Goal: Task Accomplishment & Management: Manage account settings

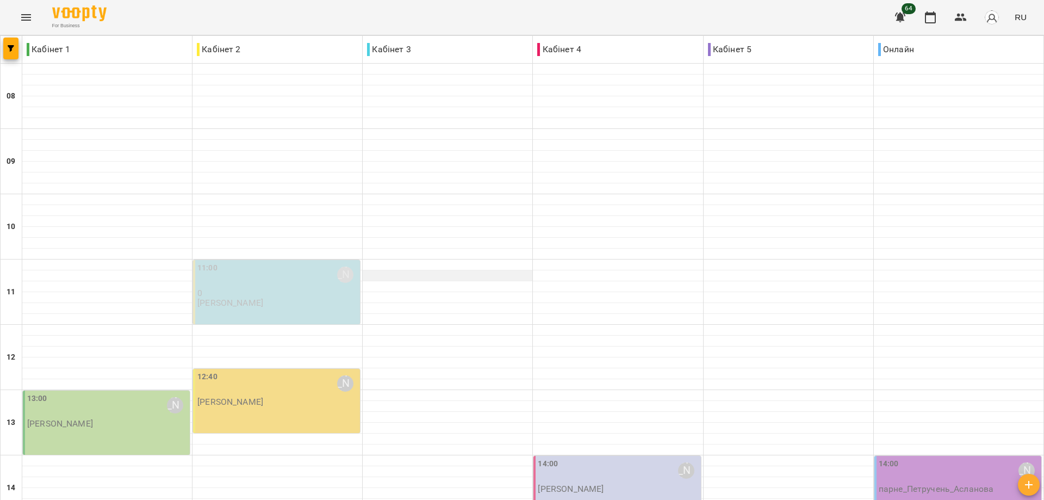
scroll to position [109, 0]
click at [263, 288] on p "0" at bounding box center [277, 292] width 160 height 9
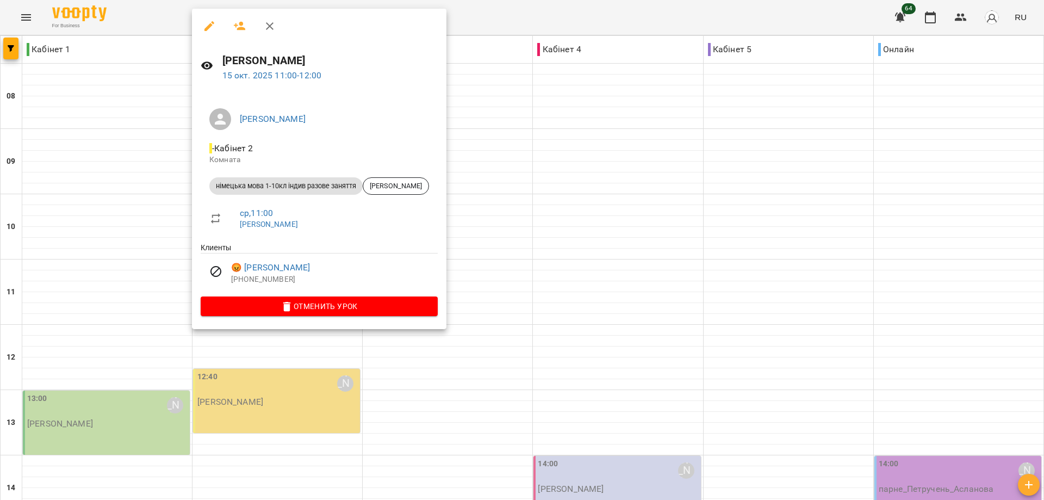
click at [543, 163] on div at bounding box center [522, 250] width 1044 height 500
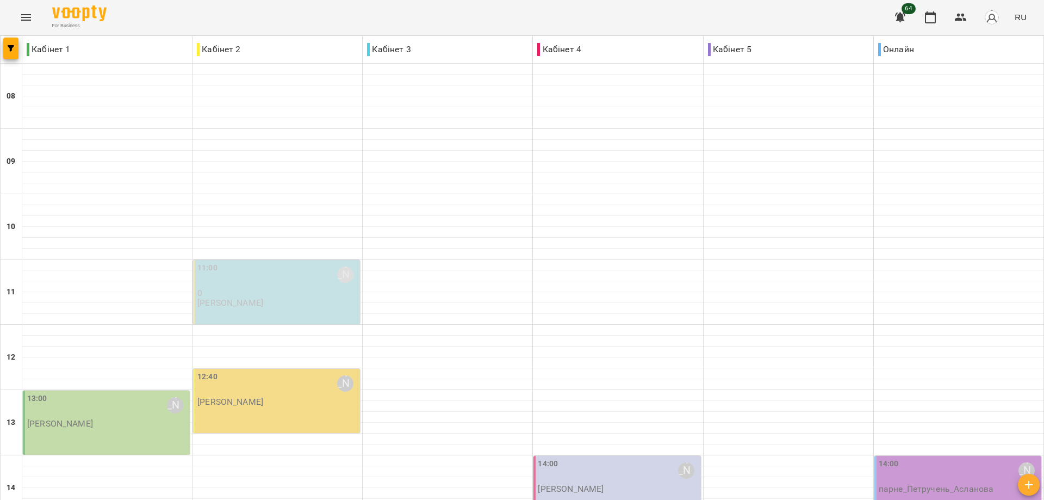
click at [93, 419] on p "[PERSON_NAME]" at bounding box center [60, 423] width 66 height 9
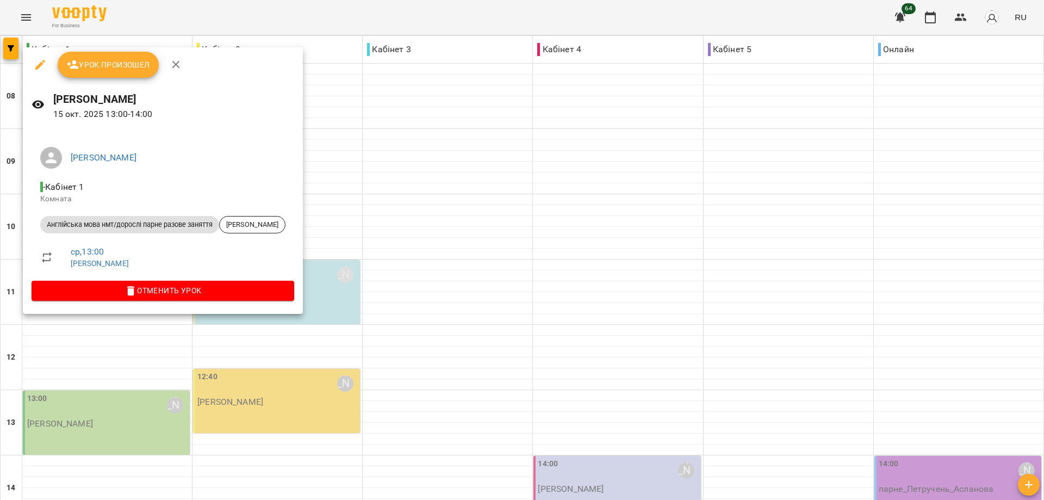
click at [123, 64] on span "Урок произошел" at bounding box center [108, 64] width 84 height 13
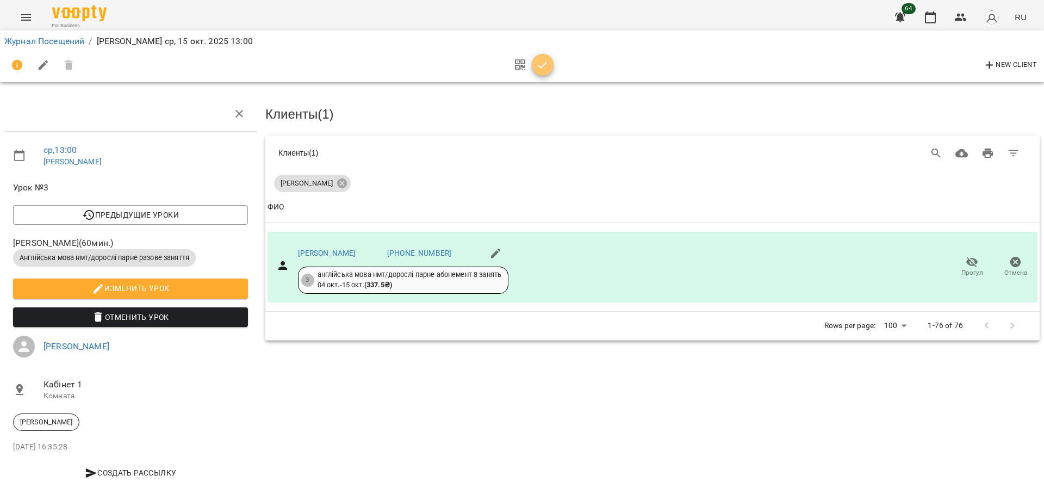
click at [544, 61] on icon "button" at bounding box center [542, 65] width 13 height 13
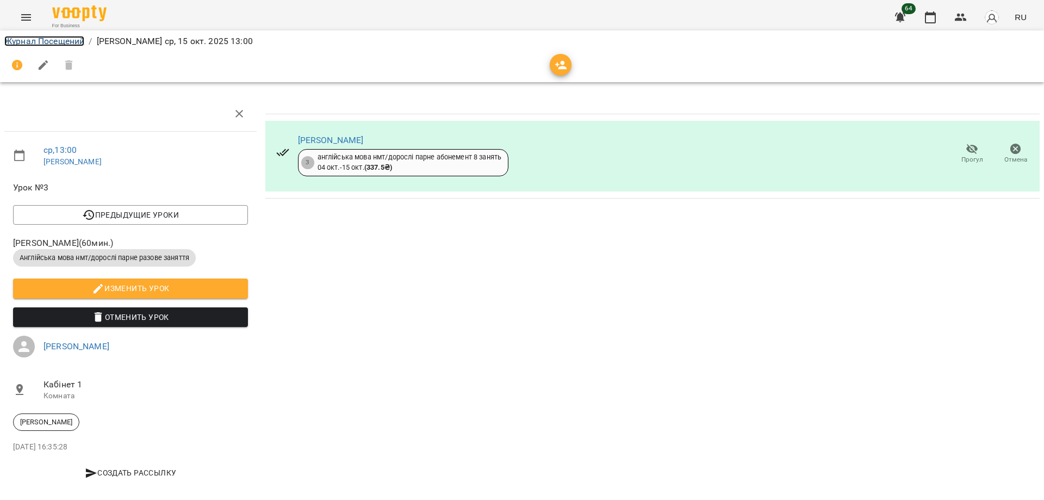
click at [45, 40] on link "Журнал Посещений" at bounding box center [44, 41] width 80 height 10
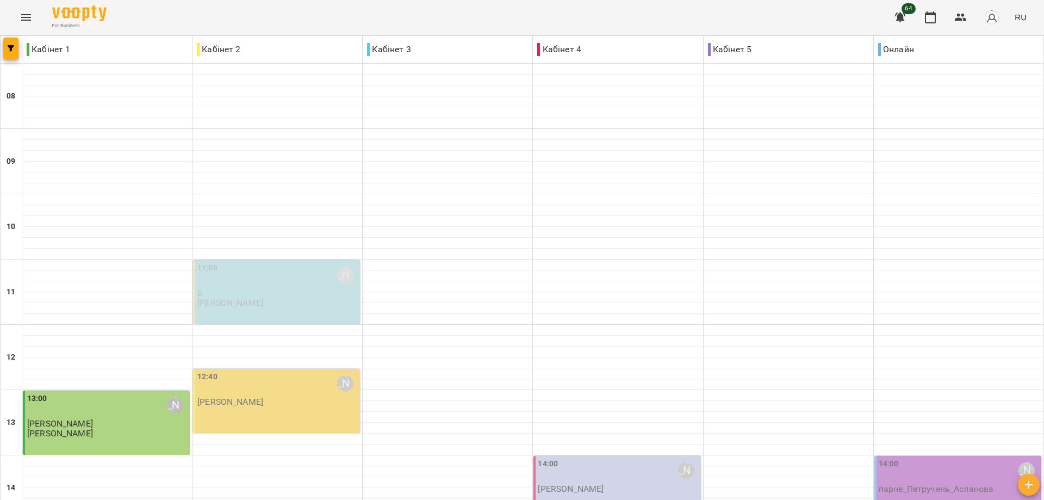
scroll to position [163, 0]
click at [249, 397] on p "[PERSON_NAME]" at bounding box center [230, 401] width 66 height 9
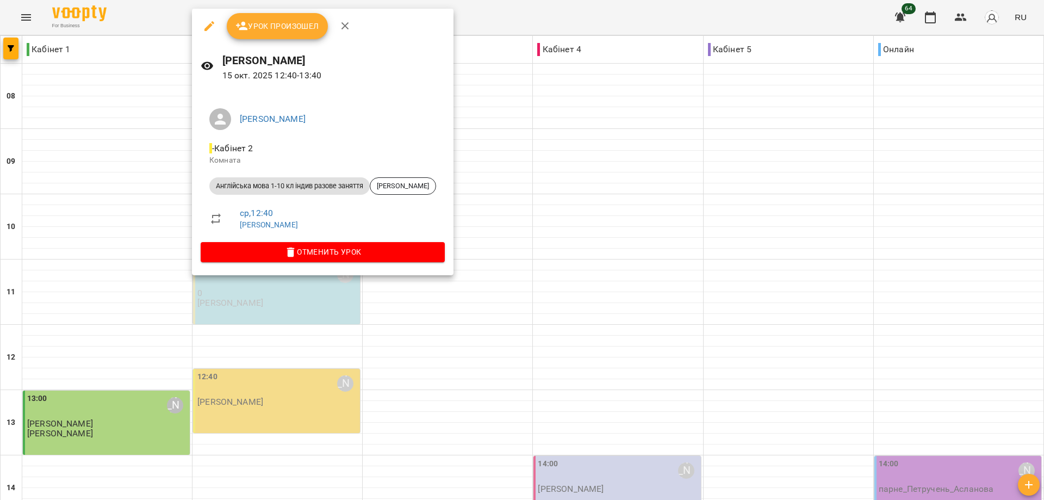
click at [277, 20] on span "Урок произошел" at bounding box center [278, 26] width 84 height 13
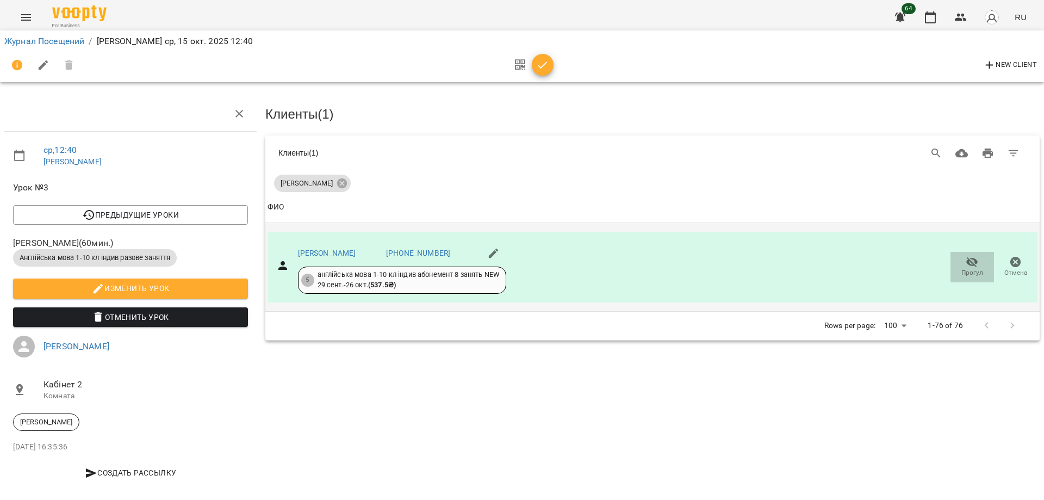
click at [969, 260] on icon "button" at bounding box center [973, 262] width 12 height 10
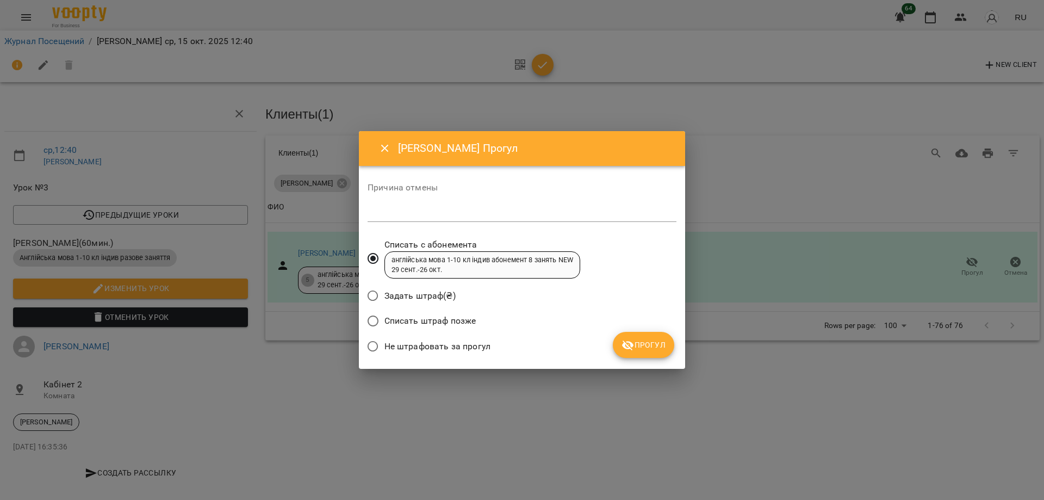
click at [423, 219] on div "*" at bounding box center [522, 213] width 309 height 17
type textarea "******"
click at [468, 340] on span "Не штрафовать за прогул" at bounding box center [438, 346] width 106 height 13
click at [638, 350] on span "Прогул" at bounding box center [644, 344] width 44 height 13
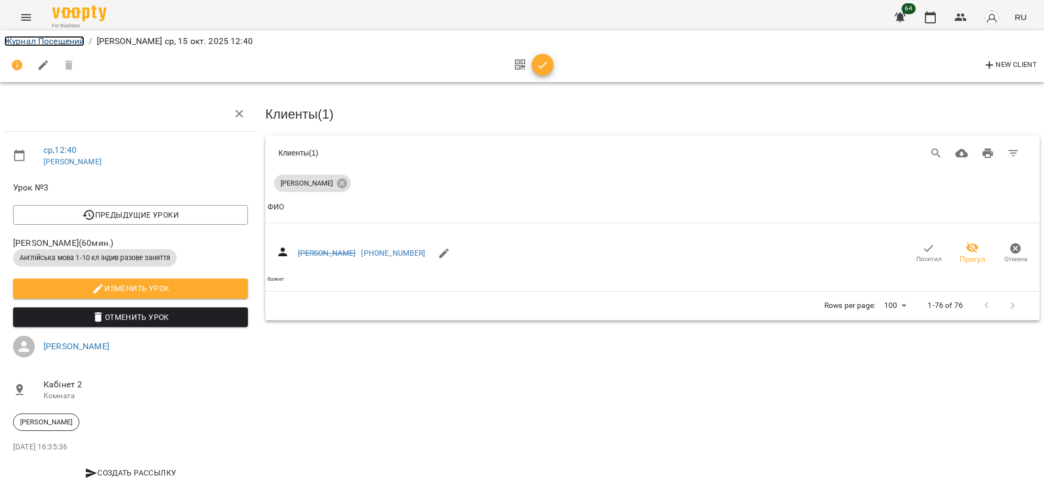
click at [76, 45] on link "Журнал Посещений" at bounding box center [44, 41] width 80 height 10
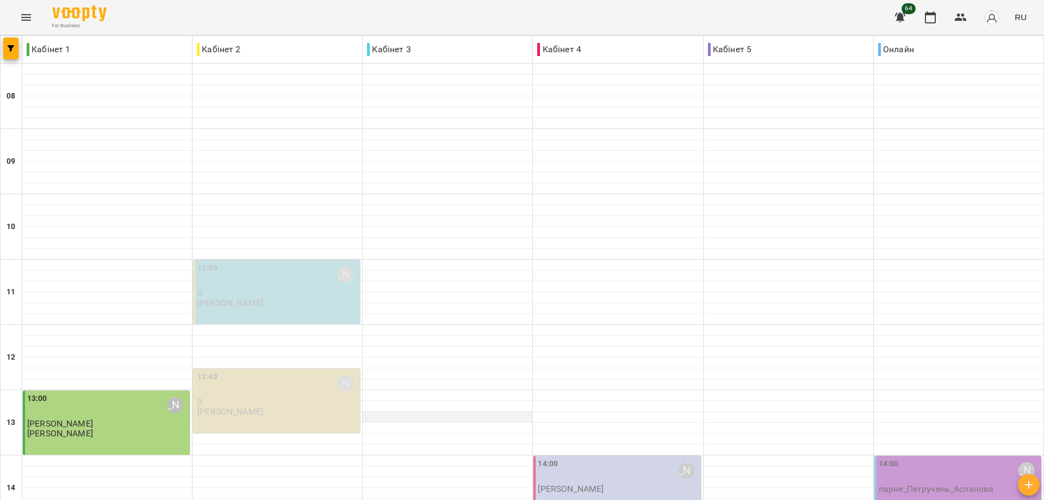
scroll to position [218, 0]
click at [587, 456] on div "14:00 [PERSON_NAME] [PERSON_NAME]" at bounding box center [617, 488] width 167 height 64
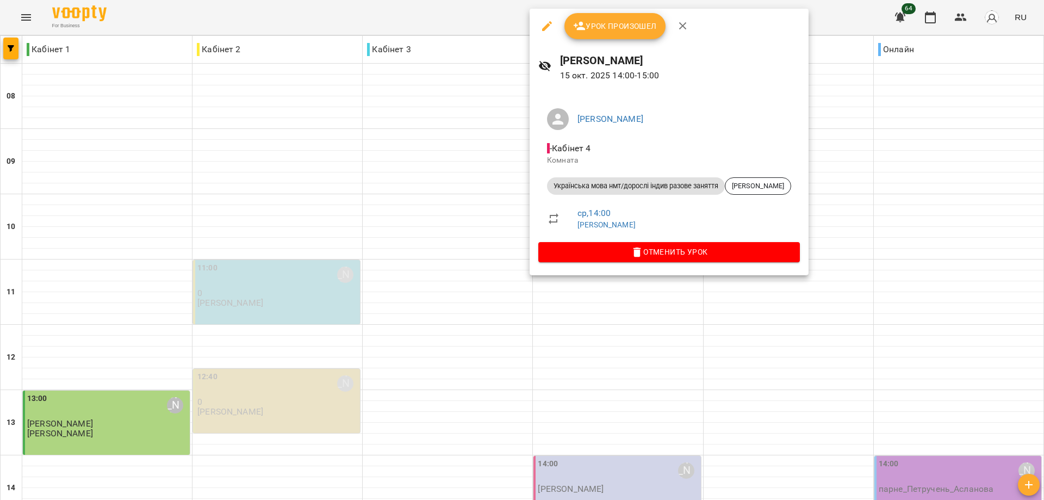
click at [450, 254] on div at bounding box center [522, 250] width 1044 height 500
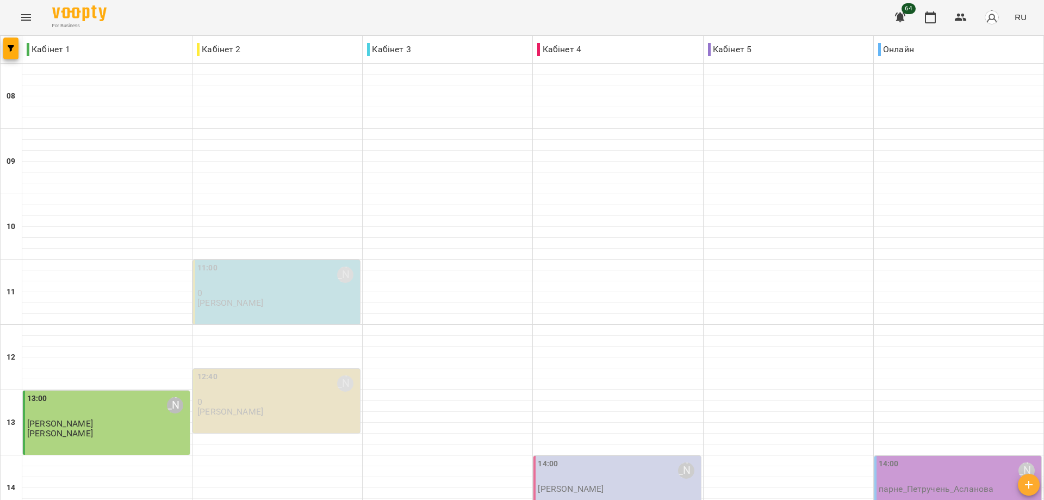
click at [585, 484] on p "[PERSON_NAME]" at bounding box center [571, 488] width 66 height 9
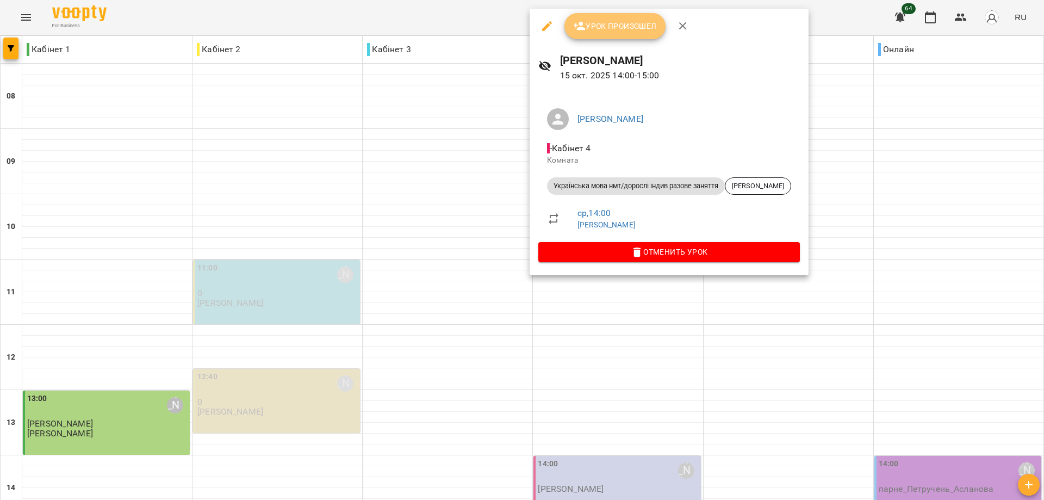
click at [623, 26] on span "Урок произошел" at bounding box center [615, 26] width 84 height 13
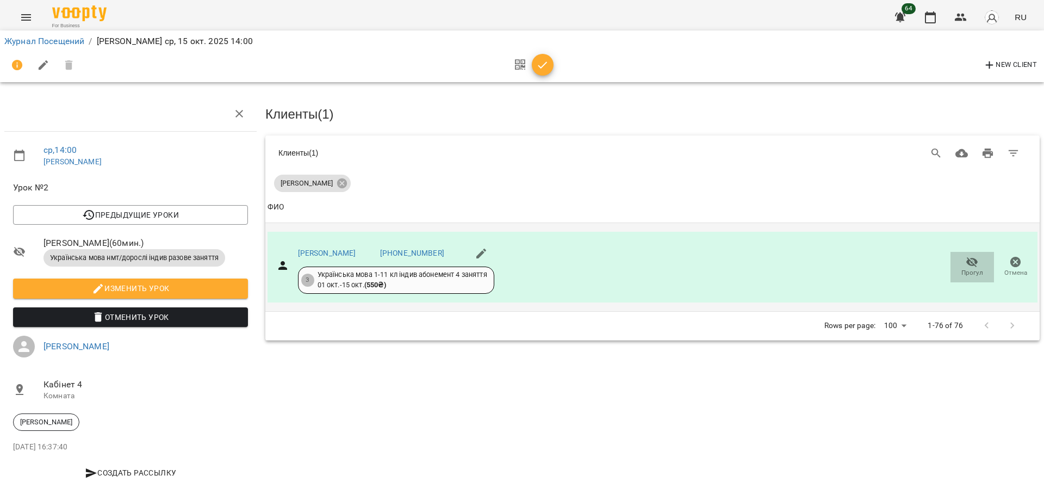
click at [967, 264] on icon "button" at bounding box center [973, 262] width 12 height 10
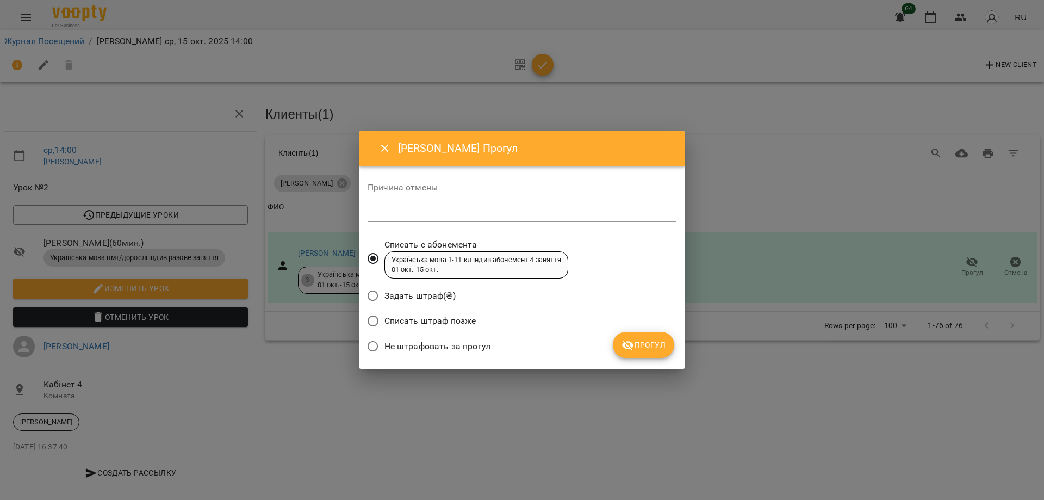
click at [406, 342] on span "Не штрафовать за прогул" at bounding box center [438, 346] width 106 height 13
click at [448, 210] on textarea at bounding box center [522, 213] width 309 height 10
type textarea "********"
click at [643, 348] on span "Прогул" at bounding box center [644, 344] width 44 height 13
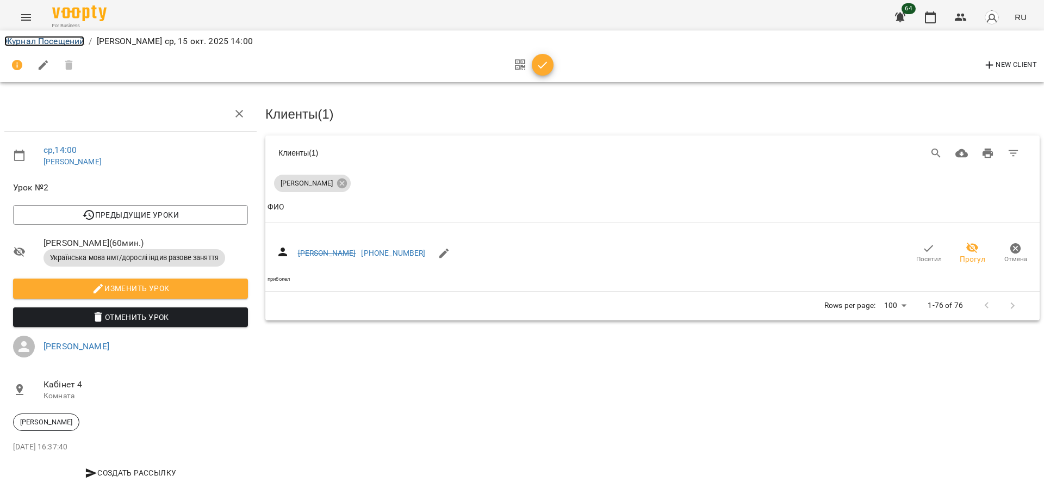
click at [55, 42] on link "Журнал Посещений" at bounding box center [44, 41] width 80 height 10
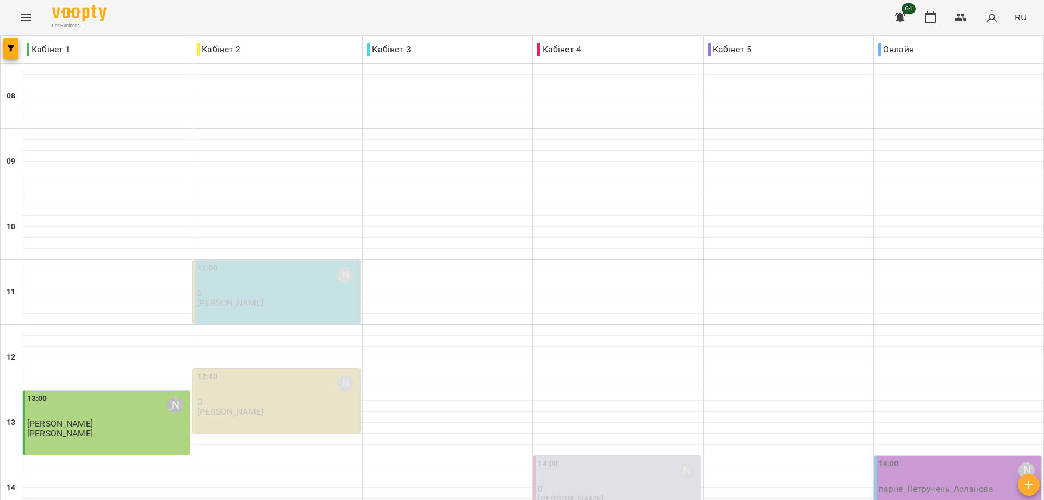
scroll to position [326, 0]
click at [938, 484] on p "парне_Петручень_Асланова" at bounding box center [936, 488] width 115 height 9
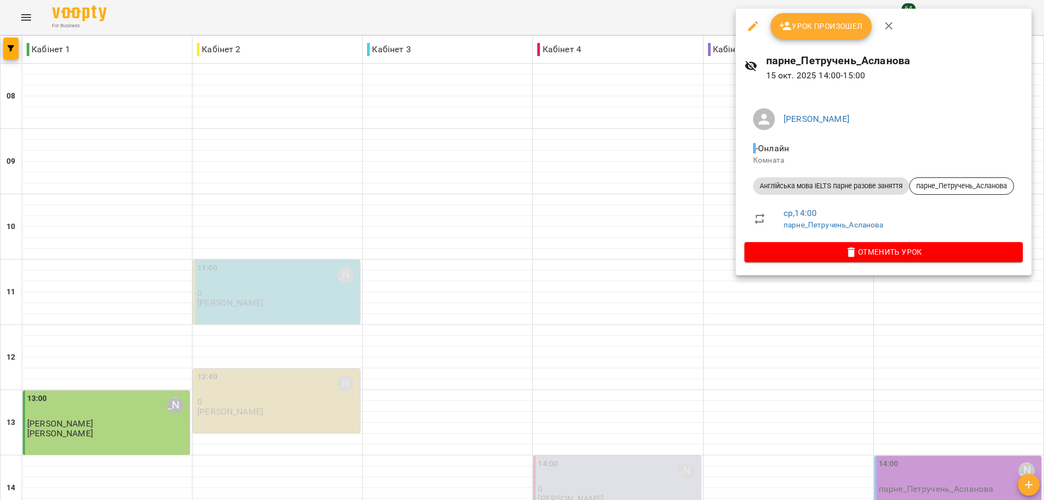
click at [821, 27] on span "Урок произошел" at bounding box center [821, 26] width 84 height 13
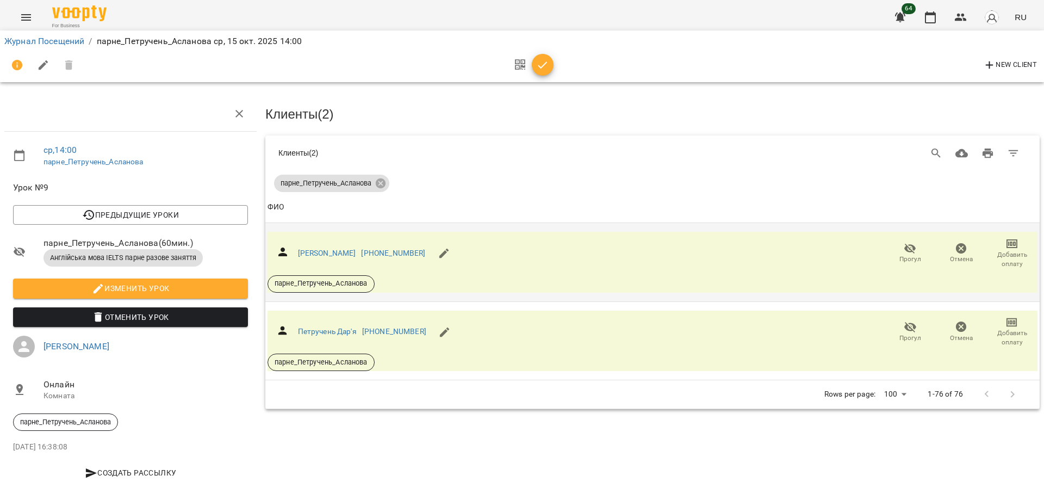
click at [905, 248] on icon "button" at bounding box center [911, 248] width 12 height 10
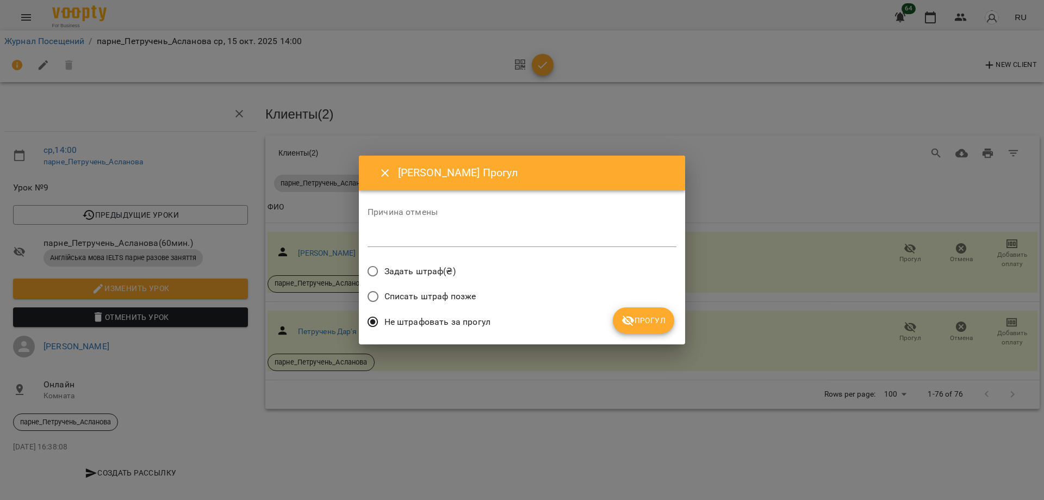
click at [430, 243] on div "*" at bounding box center [522, 238] width 309 height 17
type textarea "*"
drag, startPoint x: 641, startPoint y: 324, endPoint x: 635, endPoint y: 327, distance: 6.6
click at [640, 324] on span "Прогул" at bounding box center [644, 320] width 44 height 13
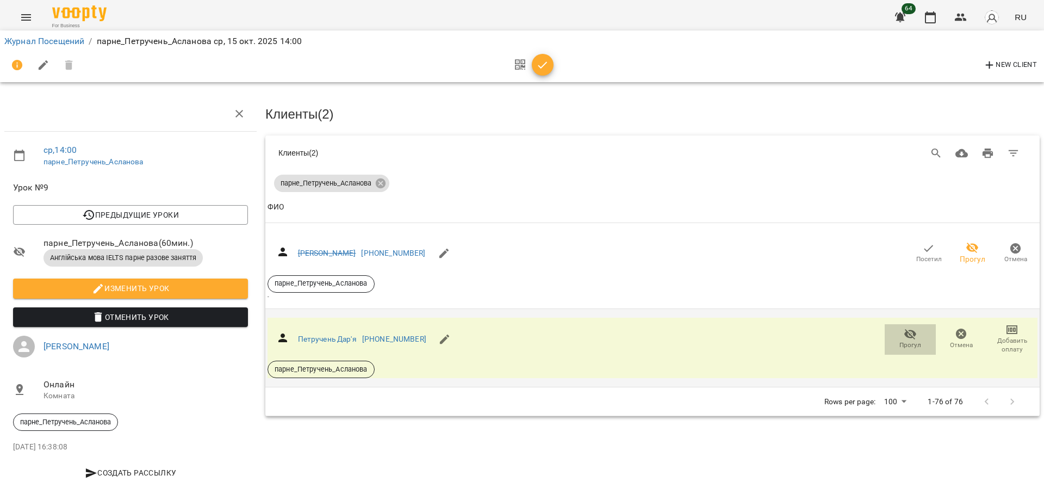
click at [905, 334] on icon "button" at bounding box center [911, 334] width 12 height 10
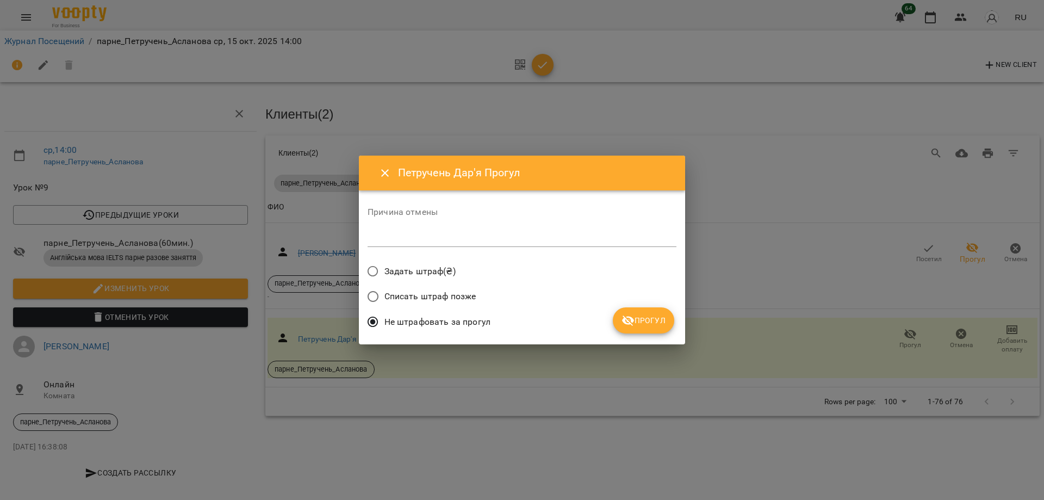
click at [405, 240] on textarea at bounding box center [522, 238] width 309 height 10
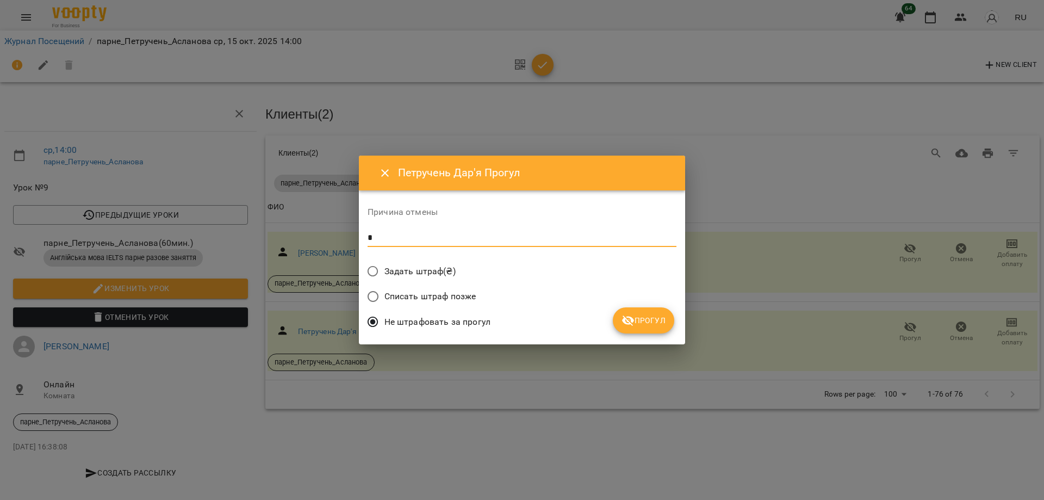
type textarea "*"
click at [646, 319] on span "Прогул" at bounding box center [644, 320] width 44 height 13
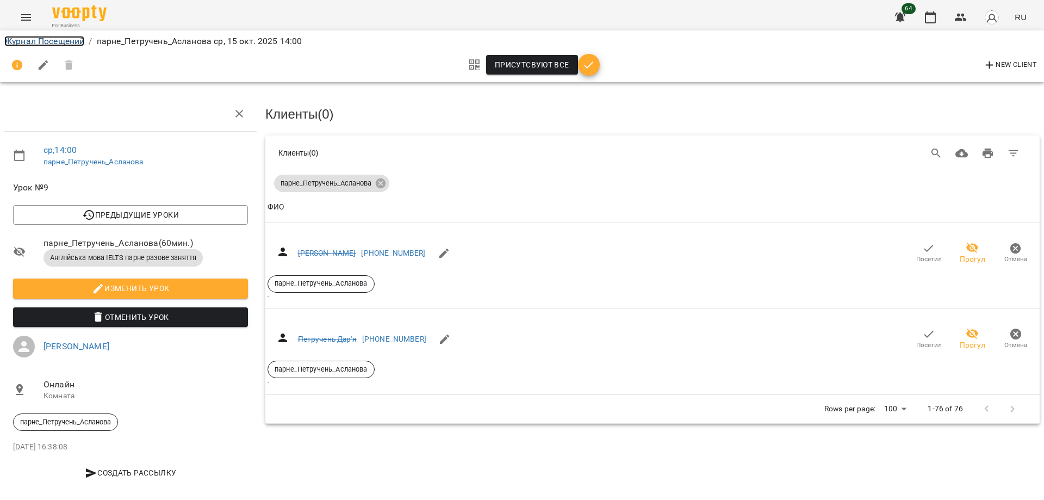
click at [64, 41] on link "Журнал Посещений" at bounding box center [44, 41] width 80 height 10
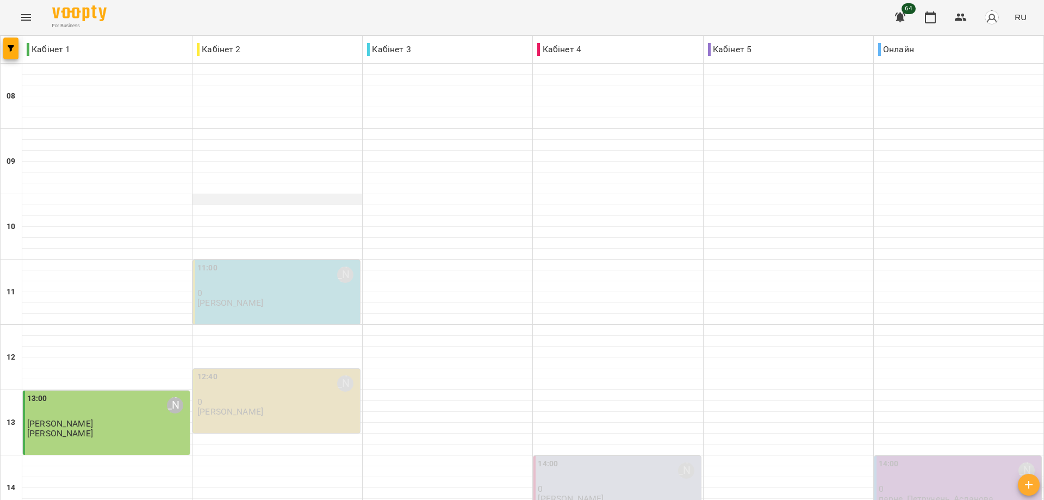
scroll to position [326, 0]
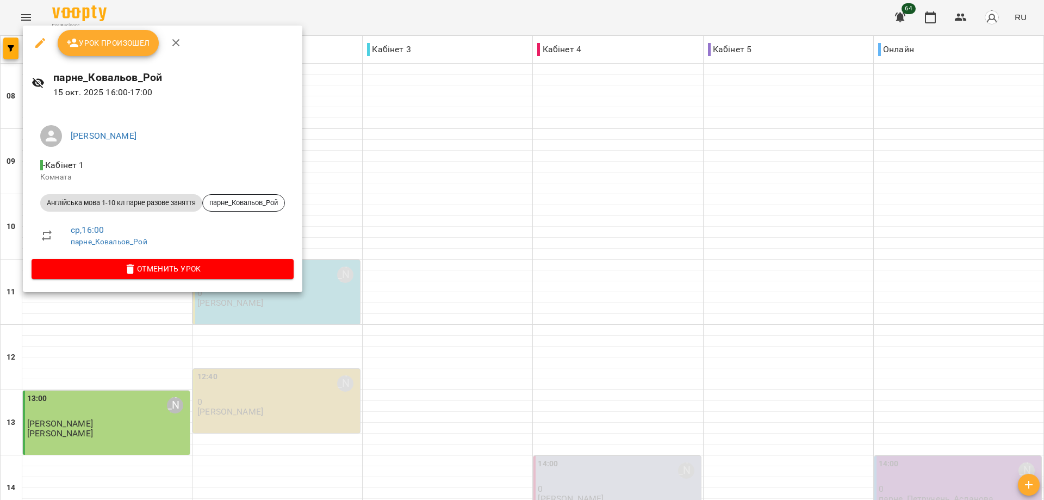
click at [129, 47] on span "Урок произошел" at bounding box center [108, 42] width 84 height 13
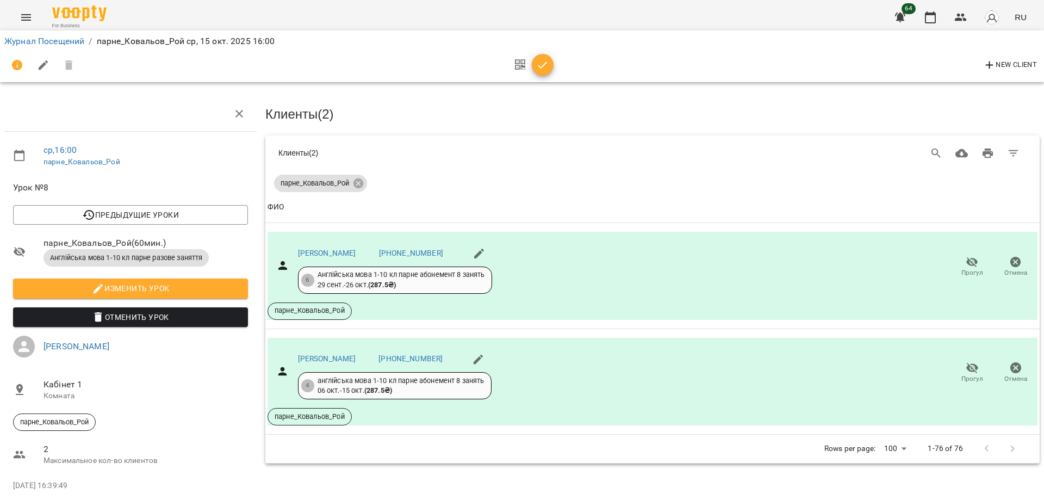
click at [544, 64] on icon "button" at bounding box center [542, 64] width 9 height 7
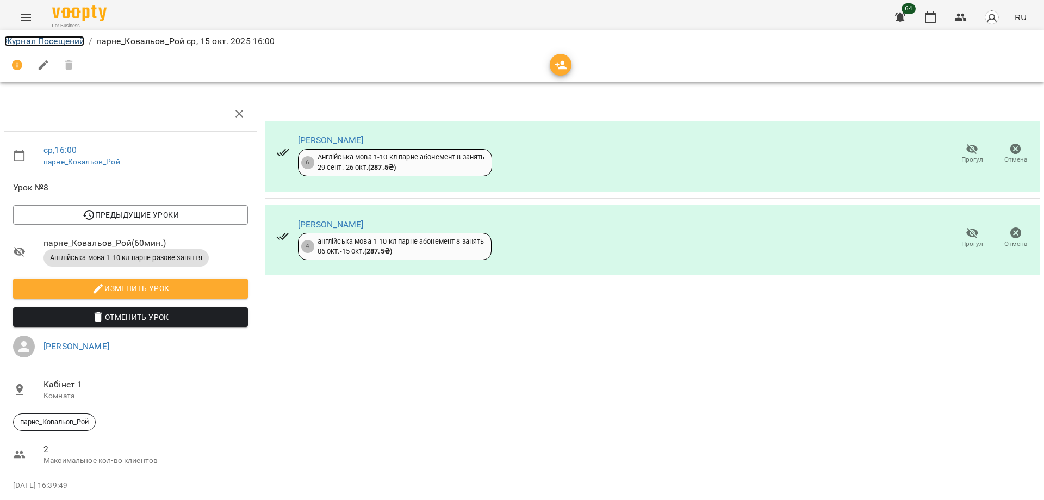
click at [65, 42] on link "Журнал Посещений" at bounding box center [44, 41] width 80 height 10
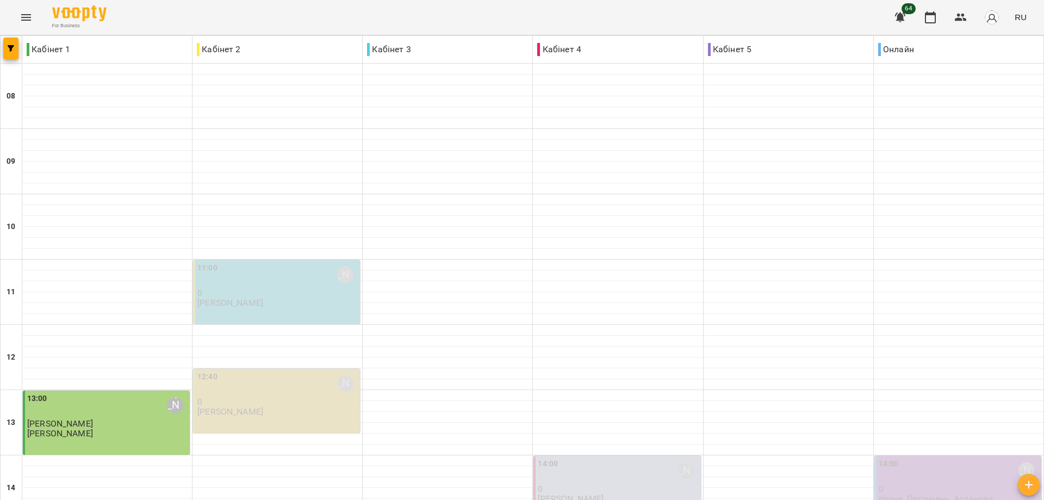
scroll to position [326, 0]
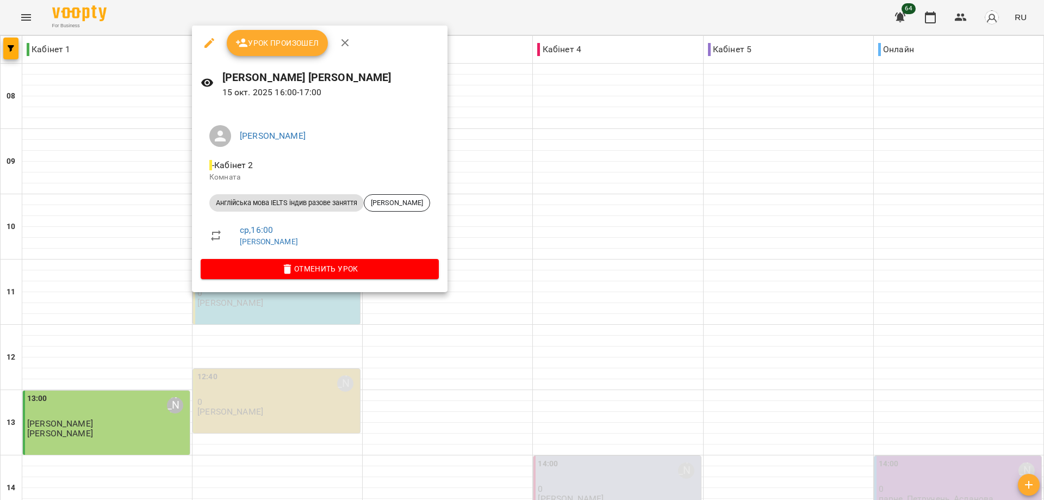
click at [279, 43] on span "Урок произошел" at bounding box center [278, 42] width 84 height 13
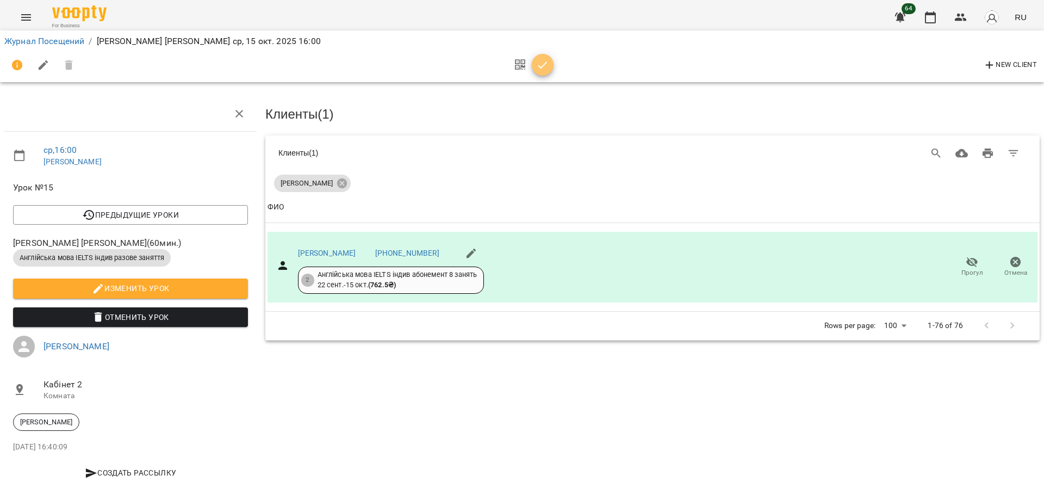
click at [543, 69] on icon "button" at bounding box center [542, 65] width 13 height 13
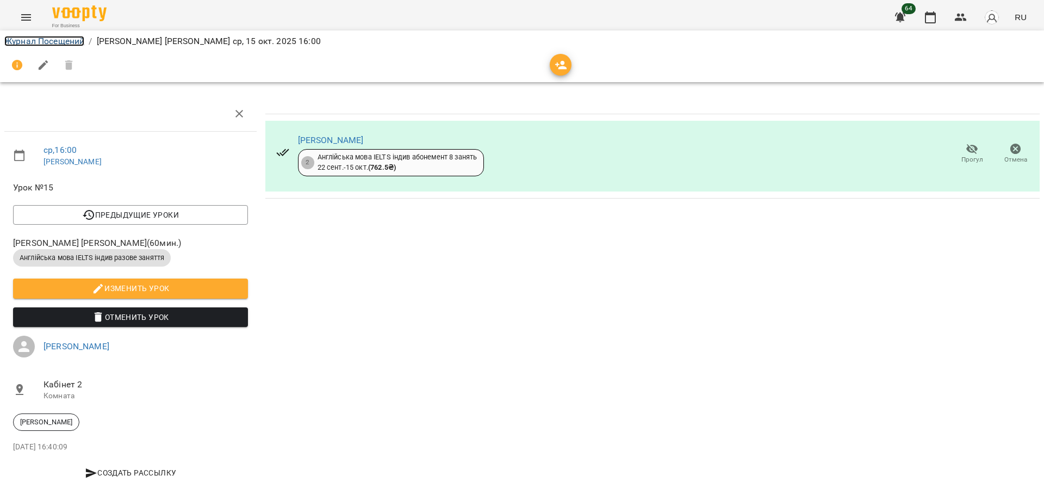
click at [64, 44] on link "Журнал Посещений" at bounding box center [44, 41] width 80 height 10
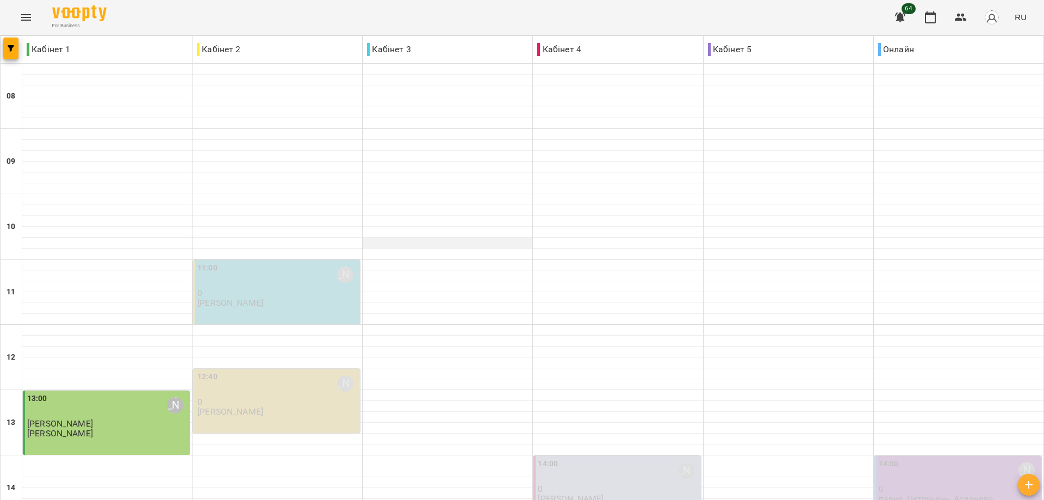
scroll to position [381, 0]
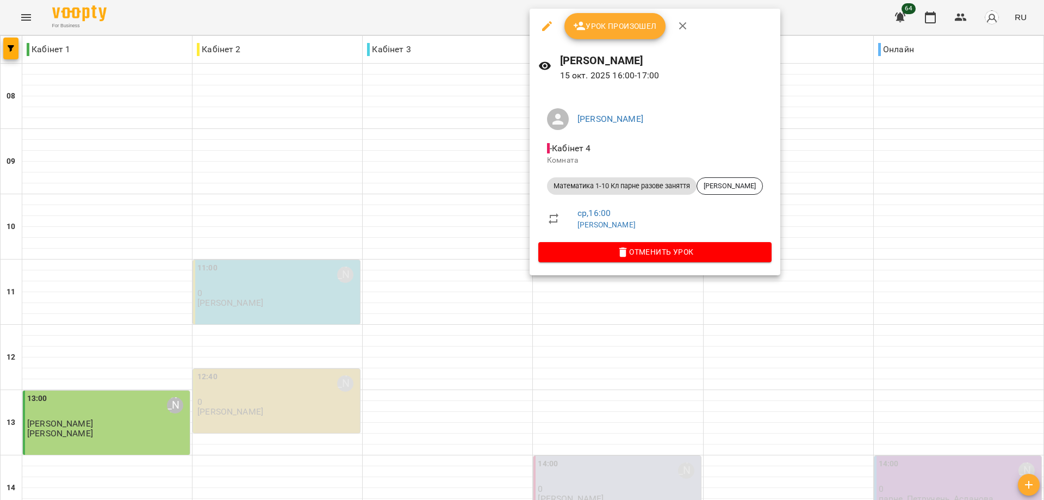
click at [821, 20] on div at bounding box center [522, 250] width 1044 height 500
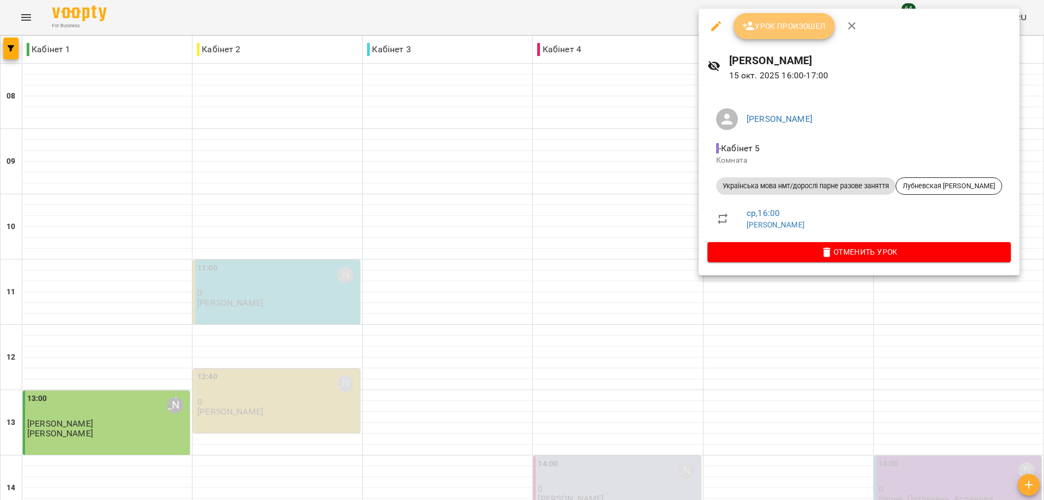
click at [772, 26] on span "Урок произошел" at bounding box center [784, 26] width 84 height 13
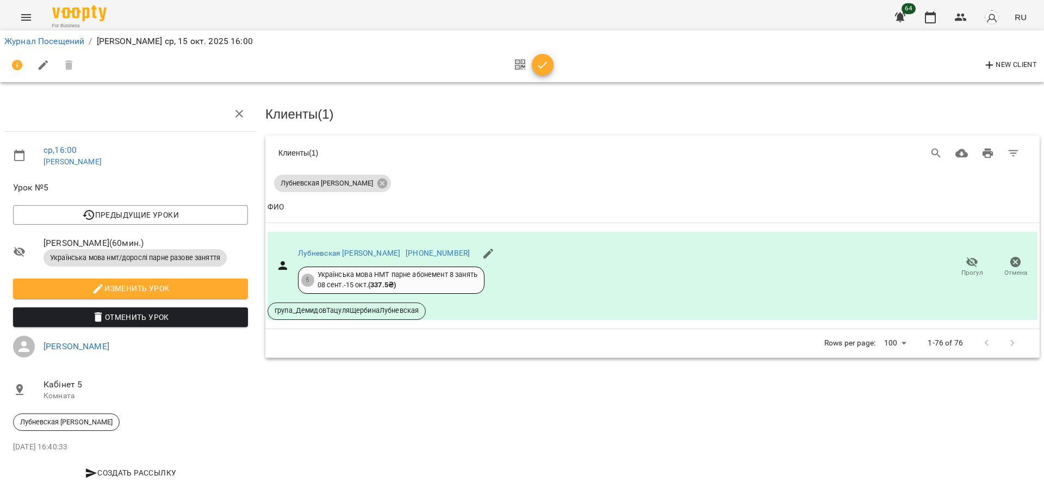
click at [539, 67] on icon "button" at bounding box center [542, 65] width 13 height 13
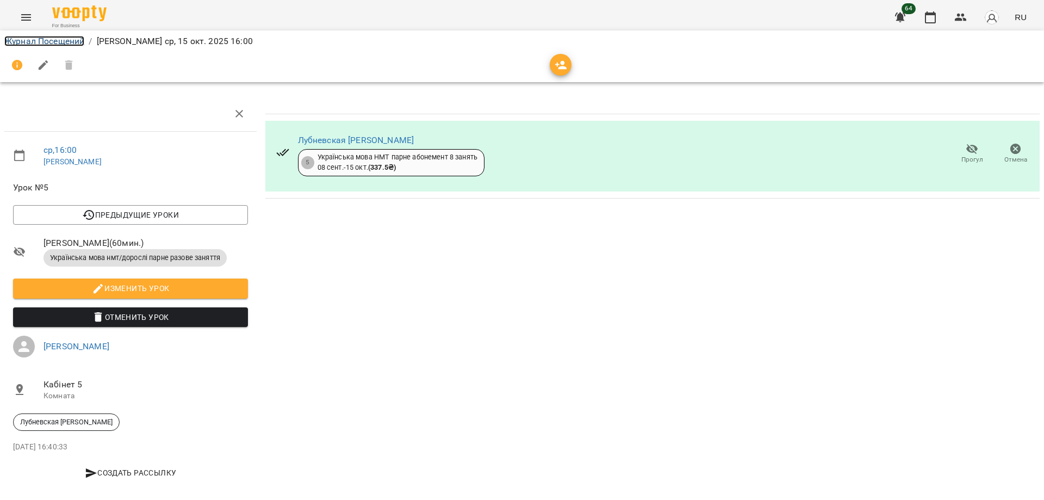
click at [64, 43] on link "Журнал Посещений" at bounding box center [44, 41] width 80 height 10
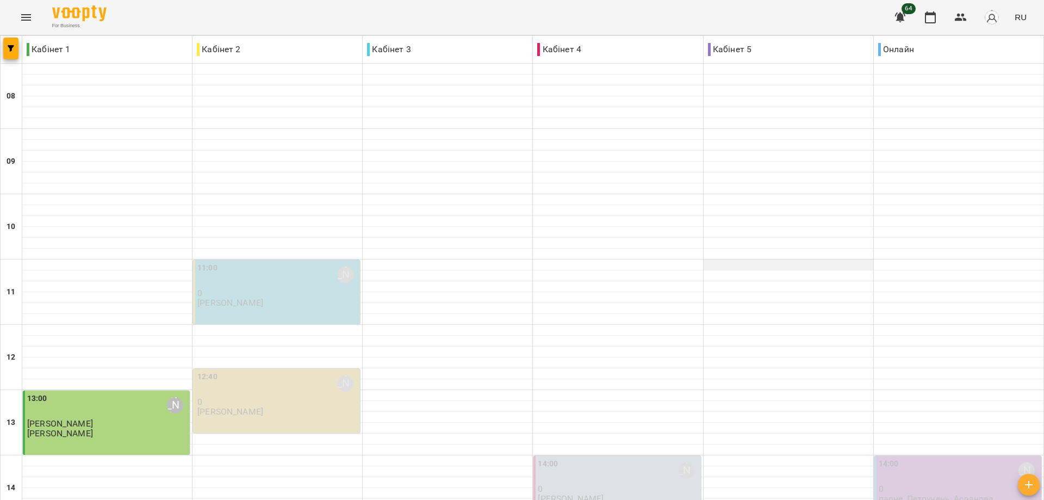
scroll to position [381, 0]
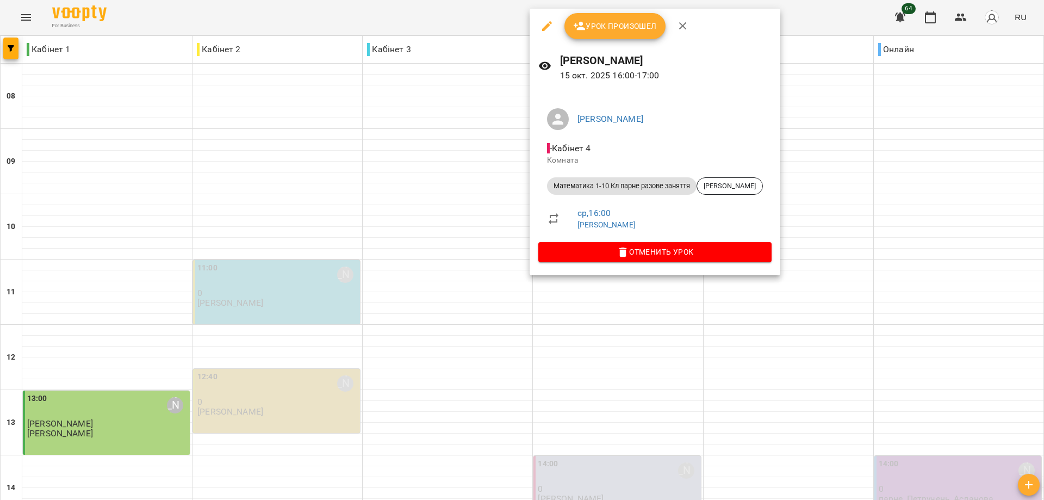
click at [950, 170] on div at bounding box center [522, 250] width 1044 height 500
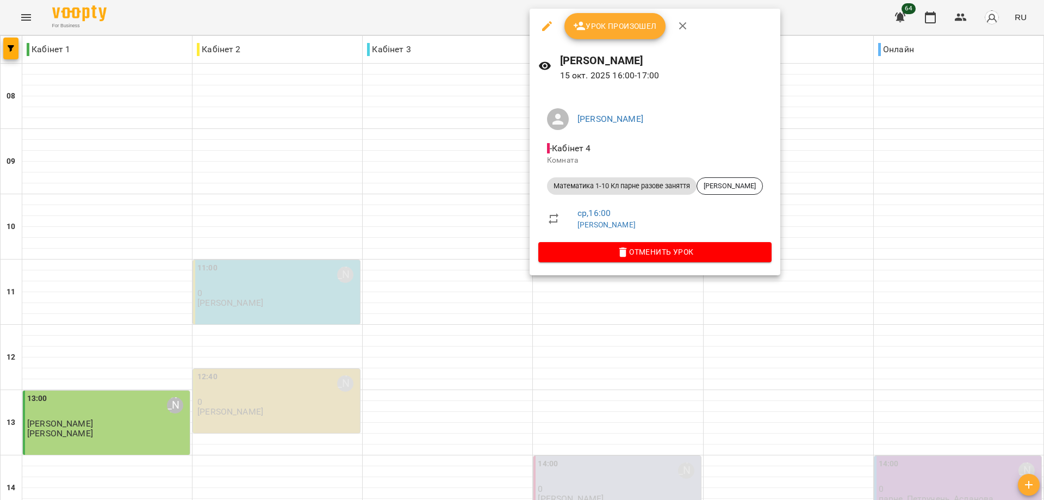
click at [905, 222] on div at bounding box center [522, 250] width 1044 height 500
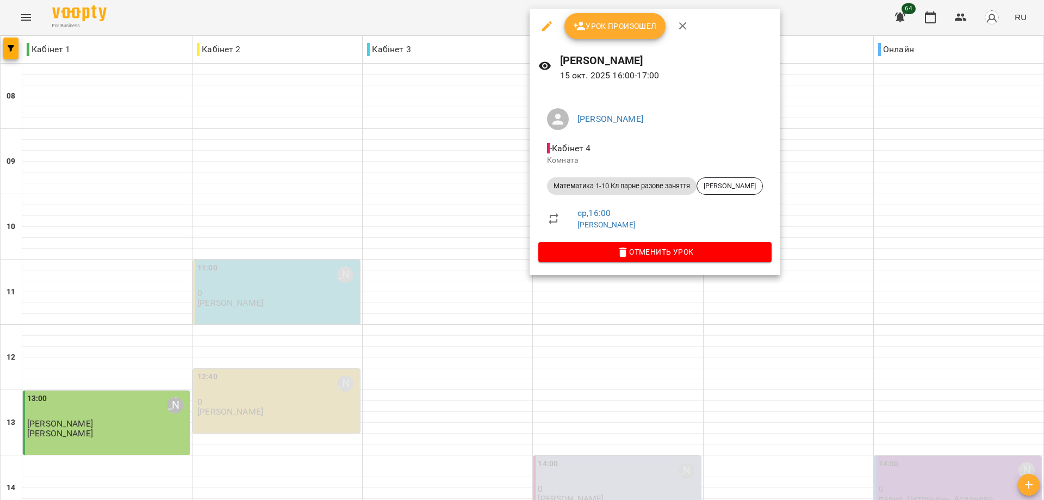
click at [476, 212] on div at bounding box center [522, 250] width 1044 height 500
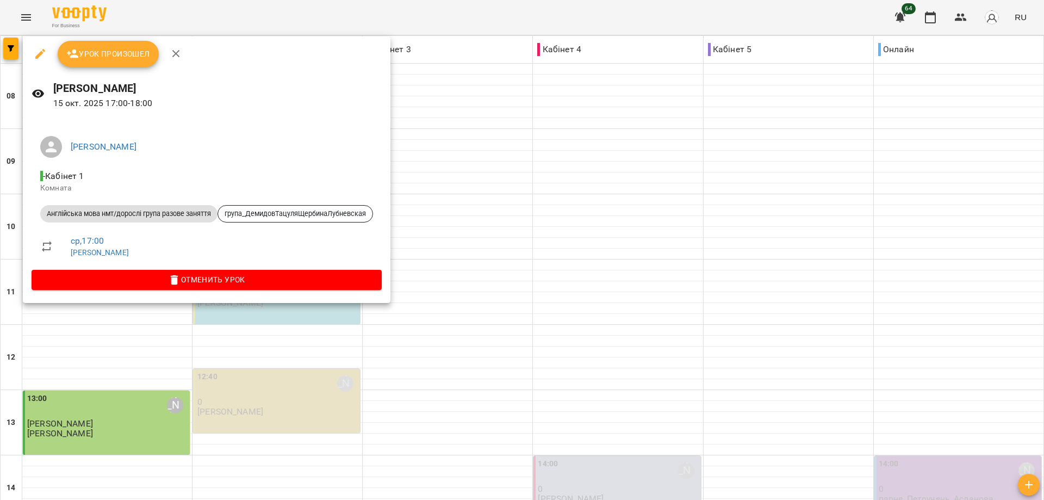
click at [115, 55] on span "Урок произошел" at bounding box center [108, 53] width 84 height 13
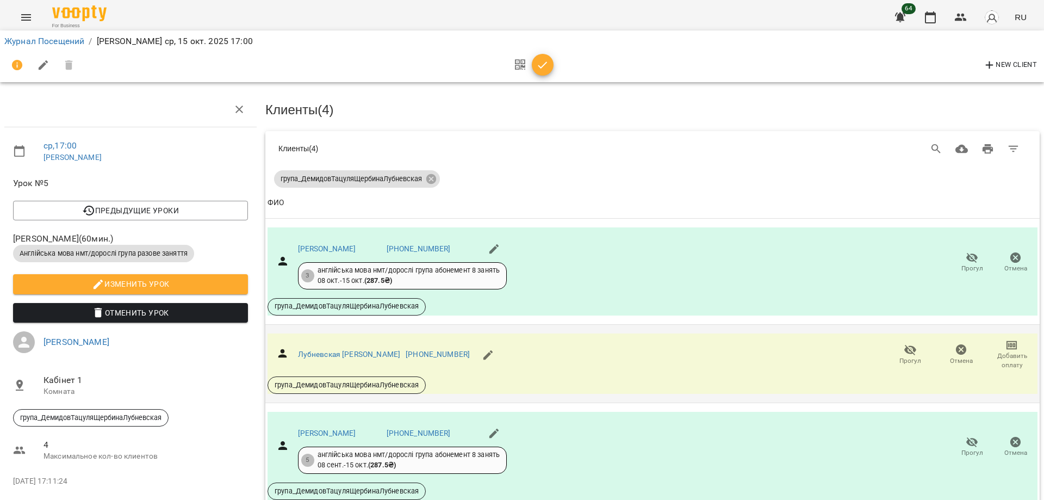
scroll to position [163, 0]
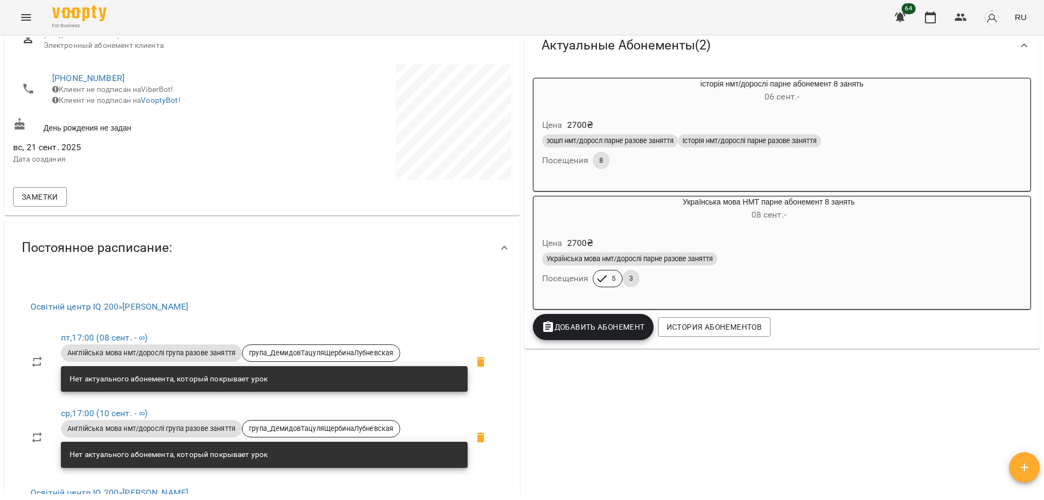
scroll to position [163, 0]
click at [735, 168] on div "зошп нмт/доросл парне разове заняття Історія нмт/дорослі парне разове заняття П…" at bounding box center [782, 152] width 484 height 39
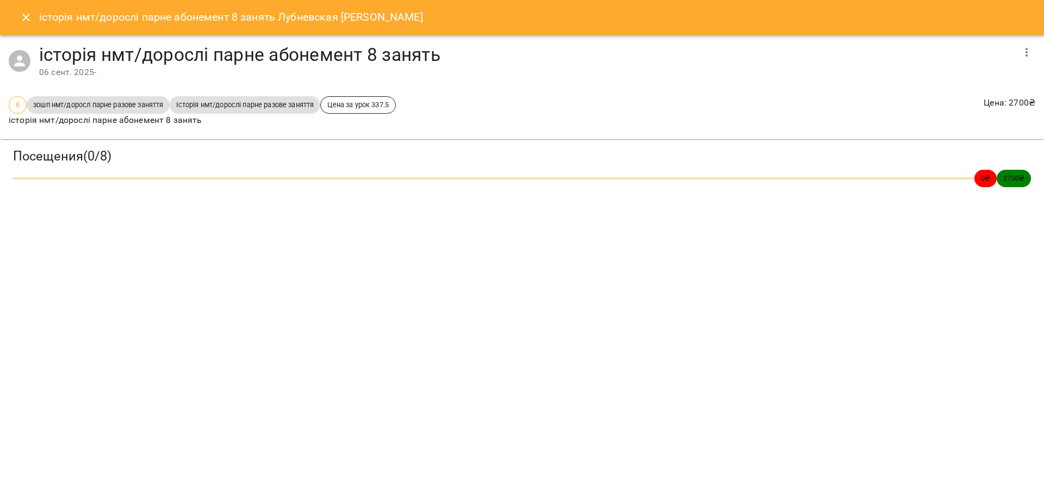
click at [24, 22] on icon "Close" at bounding box center [26, 17] width 13 height 13
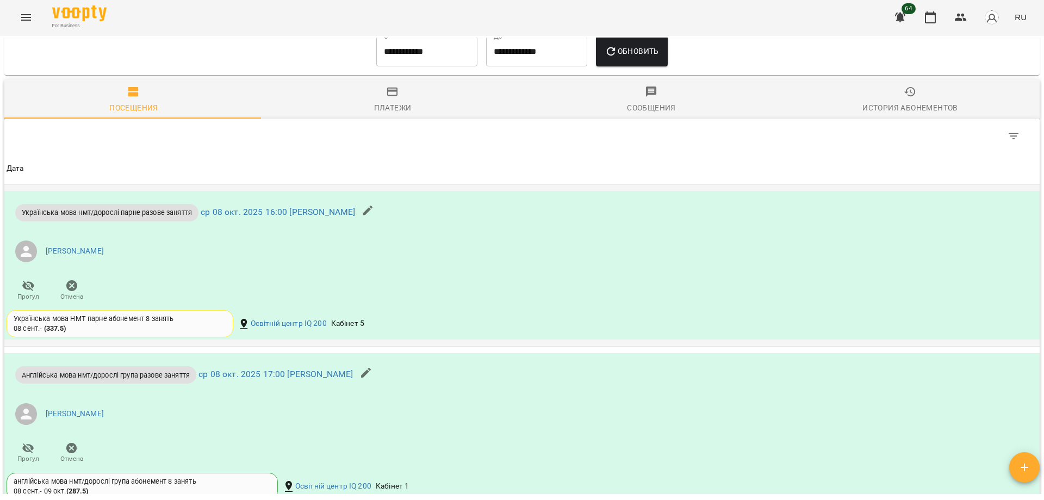
scroll to position [816, 0]
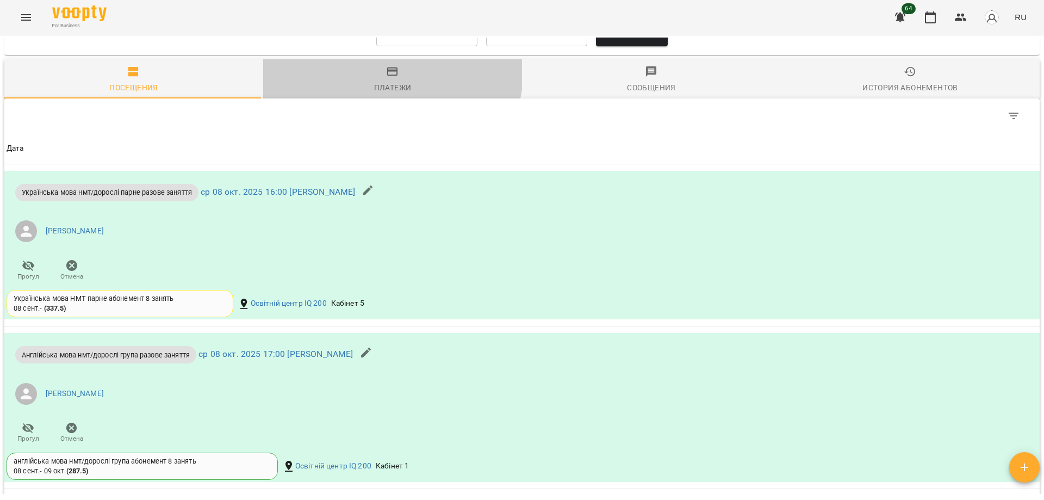
click at [375, 67] on span "Платежи" at bounding box center [393, 79] width 246 height 29
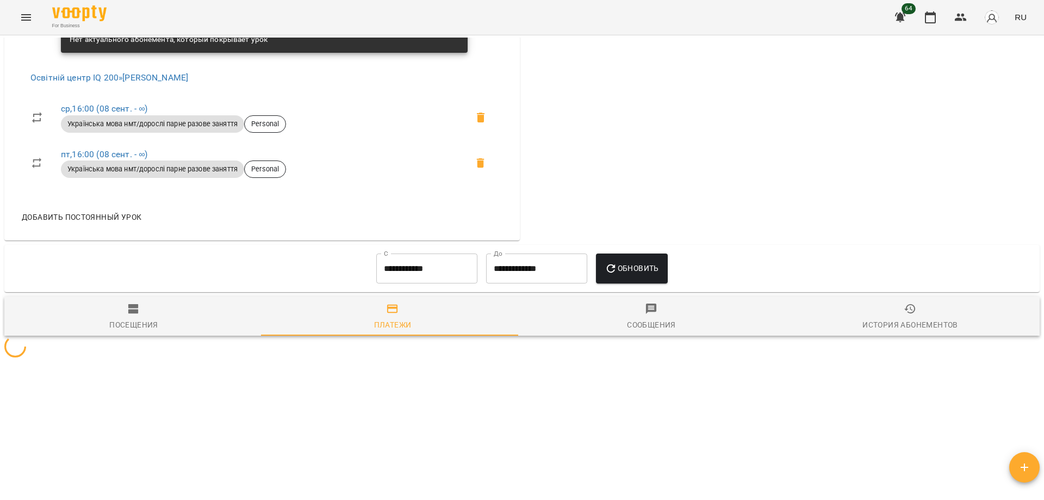
scroll to position [767, 0]
